Goal: Browse casually

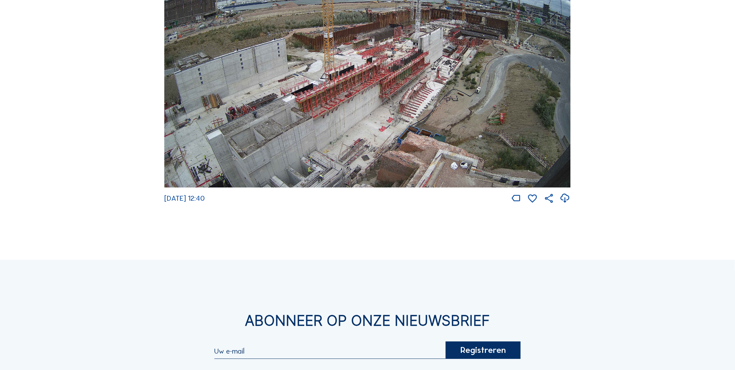
scroll to position [1379, 0]
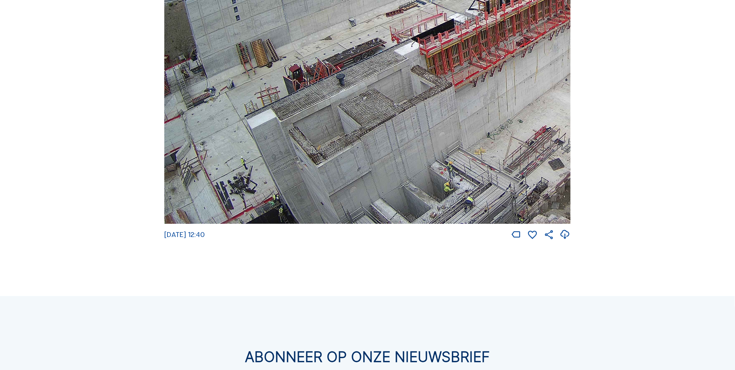
drag, startPoint x: 270, startPoint y: 129, endPoint x: 274, endPoint y: 124, distance: 6.6
click at [274, 124] on img at bounding box center [367, 109] width 407 height 229
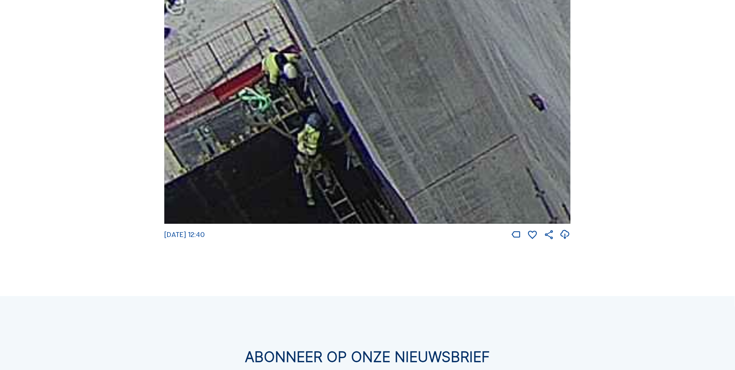
drag, startPoint x: 355, startPoint y: 180, endPoint x: 358, endPoint y: 102, distance: 78.9
click at [358, 102] on img at bounding box center [367, 109] width 407 height 229
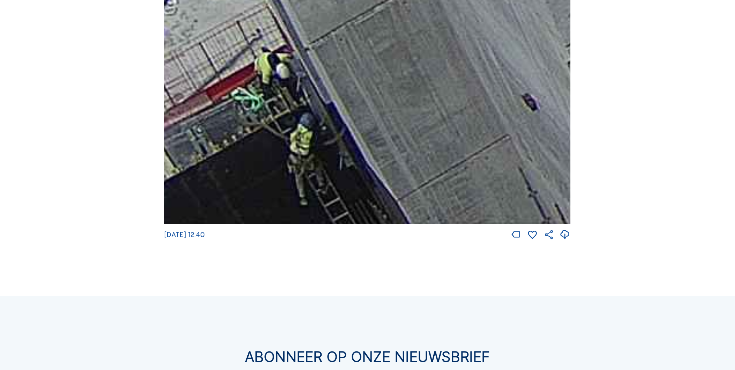
drag, startPoint x: 400, startPoint y: 177, endPoint x: 397, endPoint y: 168, distance: 10.3
click at [397, 168] on img at bounding box center [367, 109] width 407 height 229
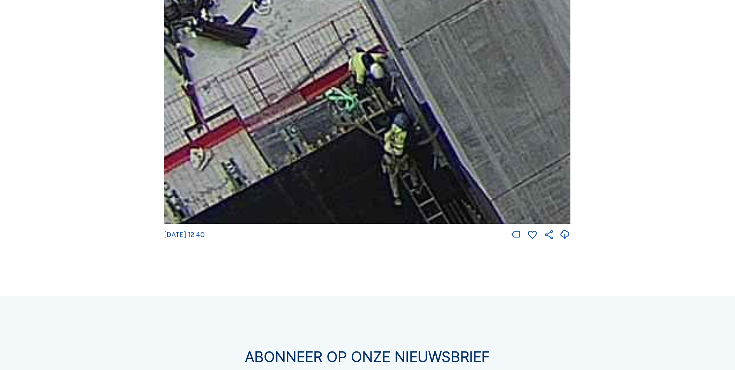
drag, startPoint x: 455, startPoint y: 165, endPoint x: 518, endPoint y: 137, distance: 68.9
click at [518, 137] on img at bounding box center [367, 109] width 407 height 229
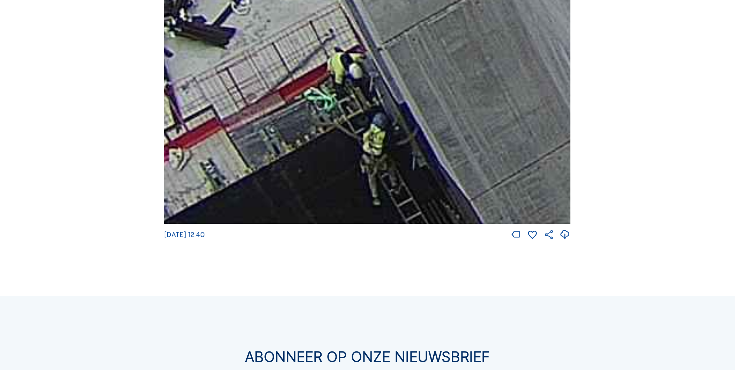
drag, startPoint x: 496, startPoint y: 159, endPoint x: 475, endPoint y: 152, distance: 22.2
click at [475, 152] on img at bounding box center [367, 109] width 407 height 229
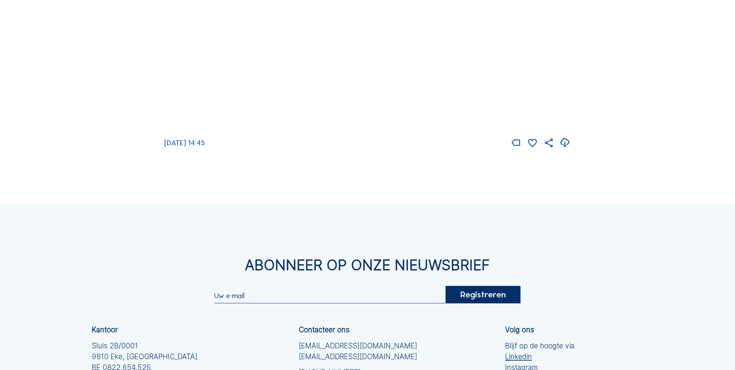
scroll to position [1484, 0]
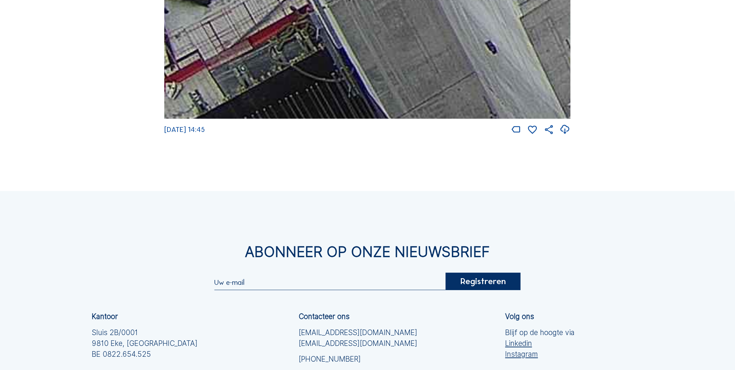
drag, startPoint x: 395, startPoint y: 89, endPoint x: 396, endPoint y: 37, distance: 52.0
click at [396, 37] on img at bounding box center [367, 4] width 407 height 229
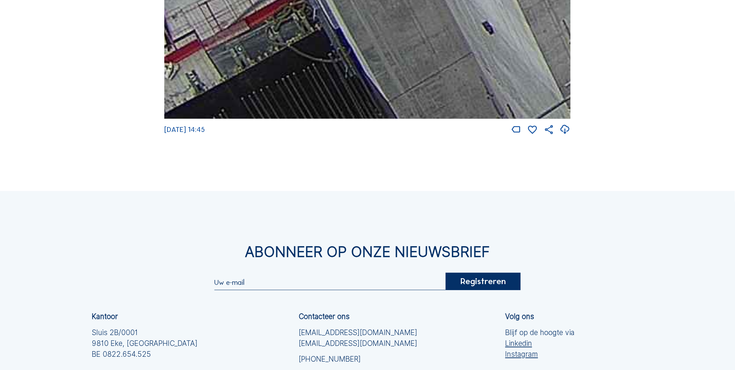
drag, startPoint x: 385, startPoint y: 87, endPoint x: 383, endPoint y: 53, distance: 33.2
click at [383, 53] on img at bounding box center [367, 4] width 407 height 229
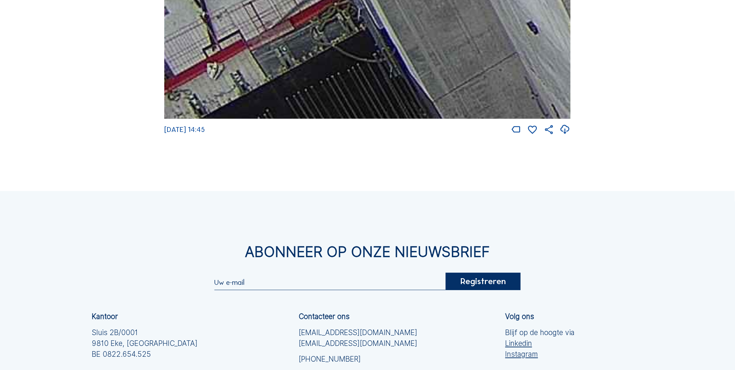
drag, startPoint x: 397, startPoint y: 89, endPoint x: 447, endPoint y: 64, distance: 56.7
click at [447, 64] on img at bounding box center [367, 4] width 407 height 229
